Goal: Find specific page/section: Find specific page/section

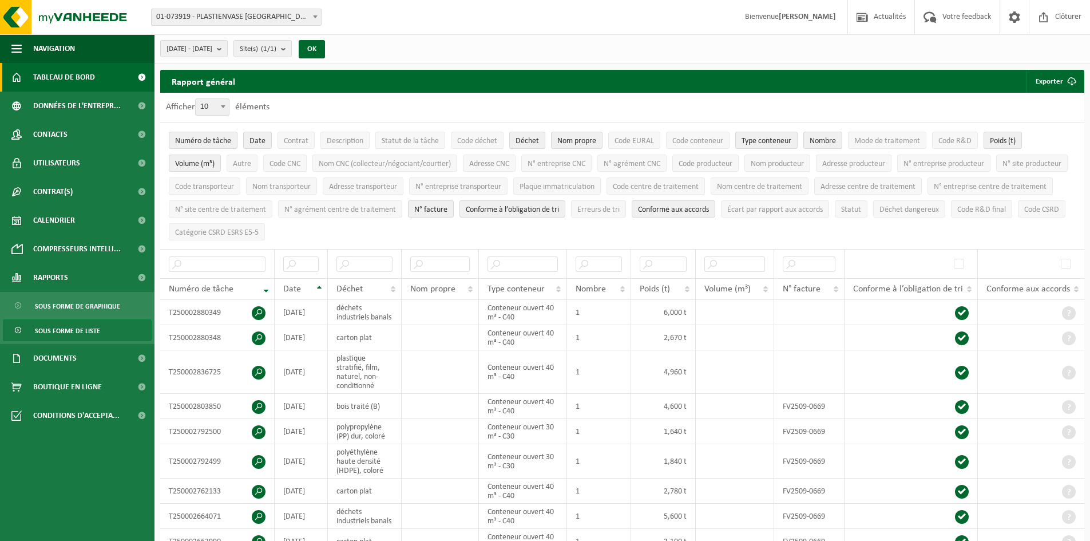
click at [41, 75] on span "Tableau de bord" at bounding box center [64, 77] width 62 height 29
